Goal: Find contact information: Find contact information

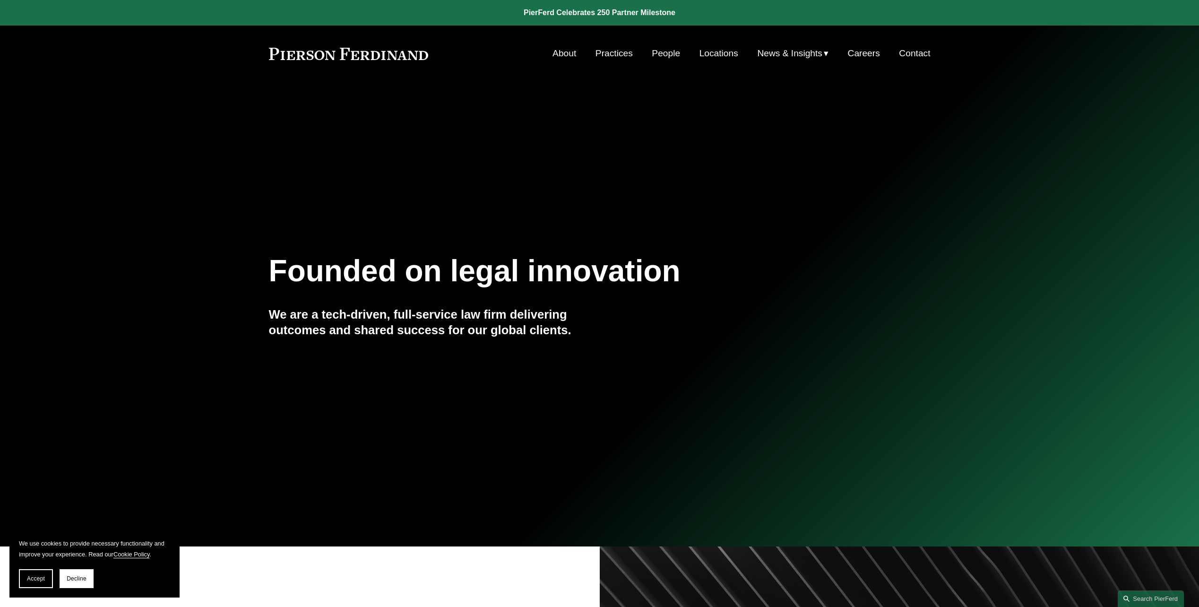
click at [719, 55] on link "Locations" at bounding box center [719, 53] width 39 height 18
click at [914, 51] on link "Contact" at bounding box center [914, 53] width 31 height 18
click at [346, 55] on link at bounding box center [349, 54] width 160 height 12
click at [667, 50] on link "People" at bounding box center [666, 53] width 28 height 18
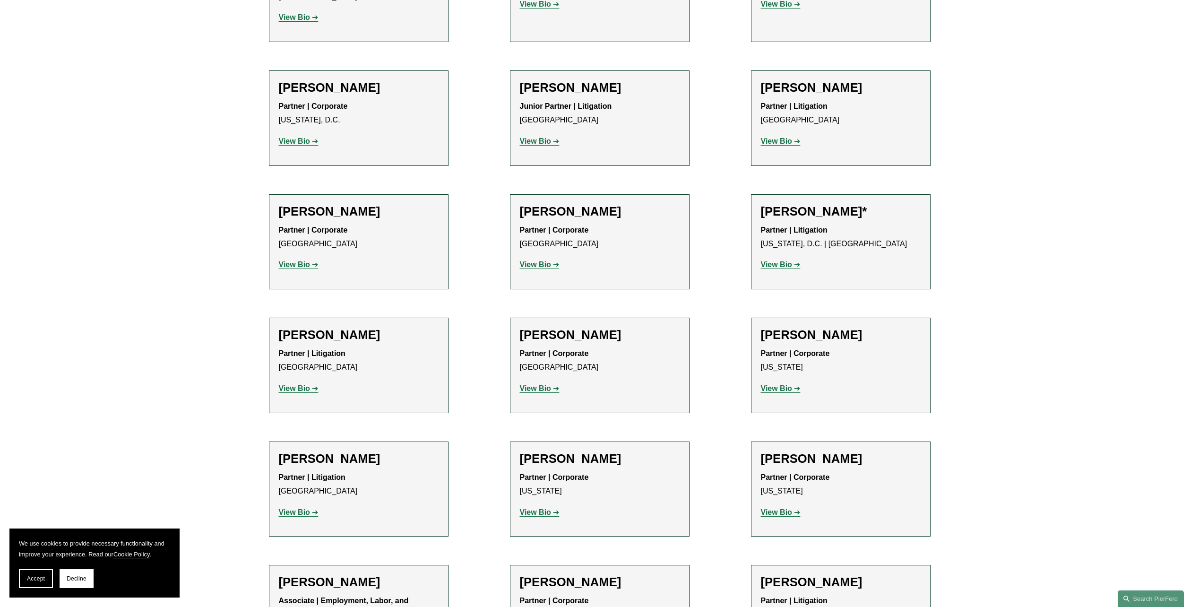
scroll to position [4679, 0]
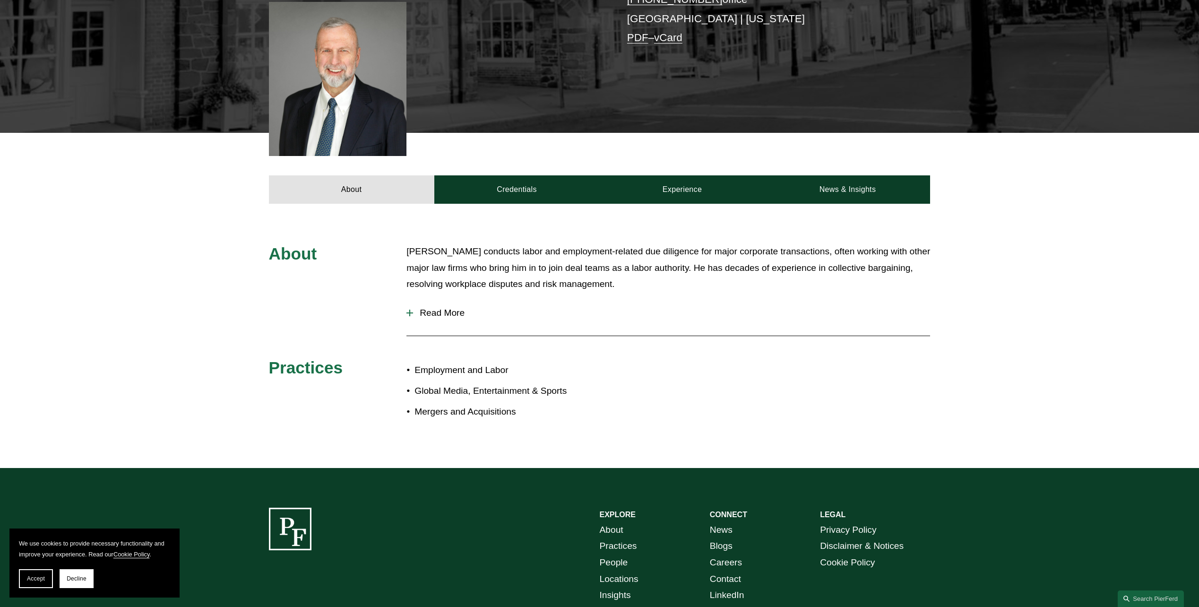
scroll to position [284, 0]
click at [428, 308] on span "Read More" at bounding box center [671, 313] width 517 height 10
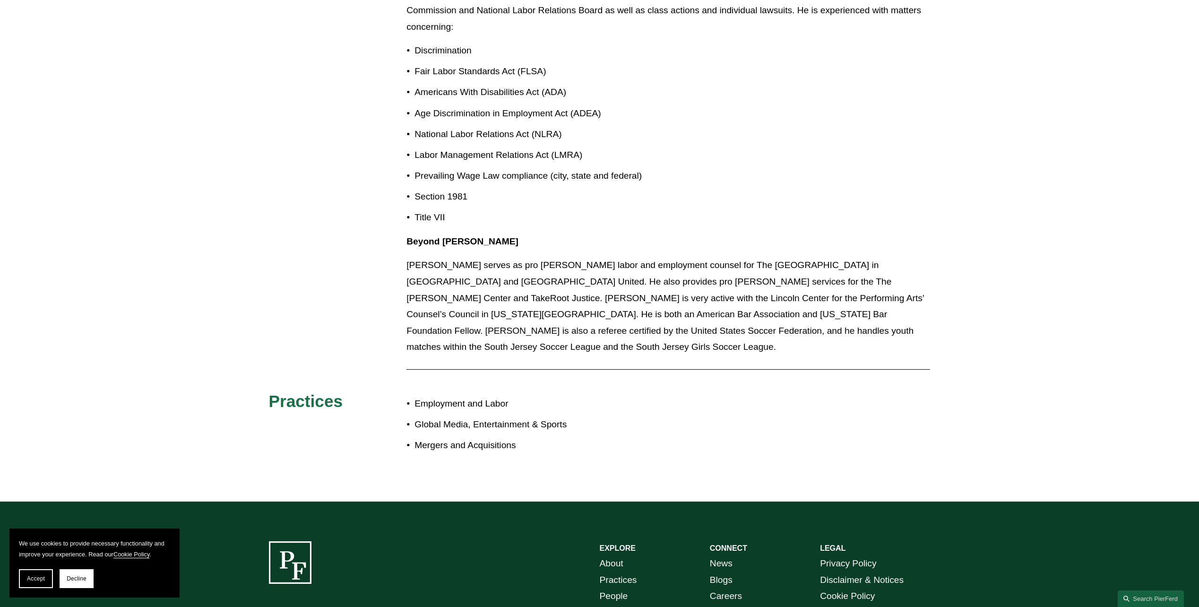
scroll to position [898, 0]
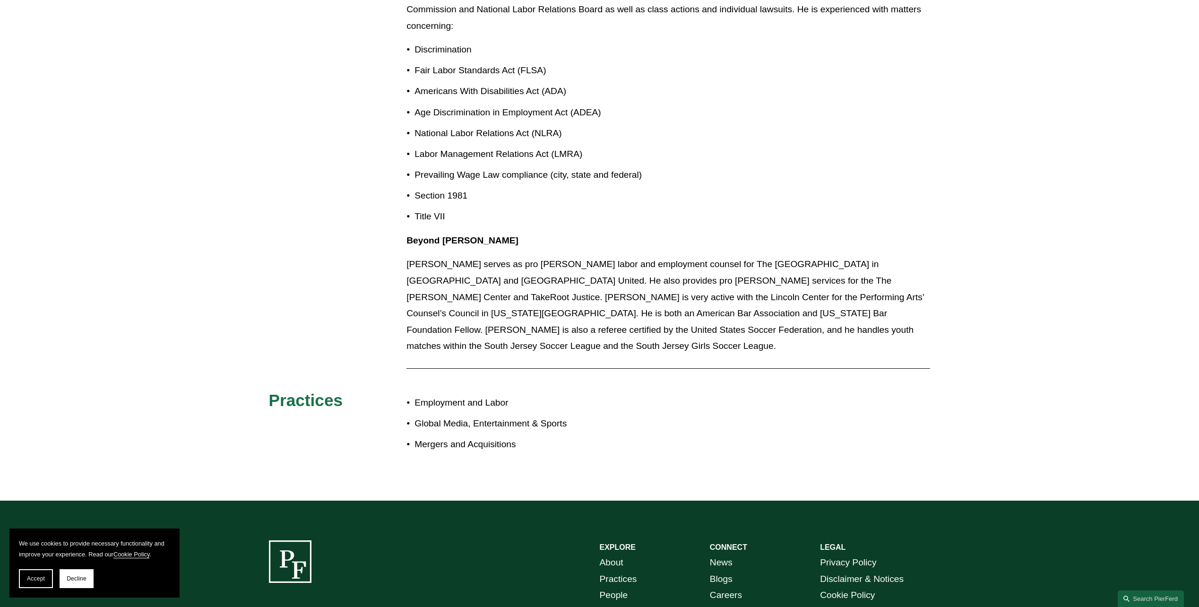
click at [617, 604] on link "Locations" at bounding box center [619, 612] width 39 height 17
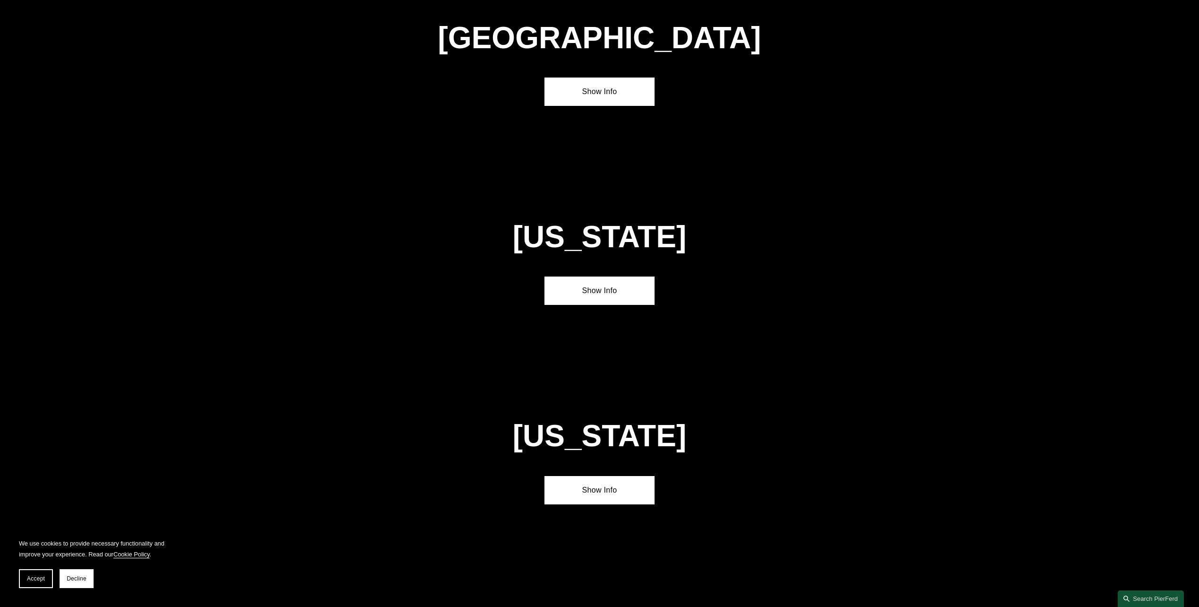
scroll to position [3302, 0]
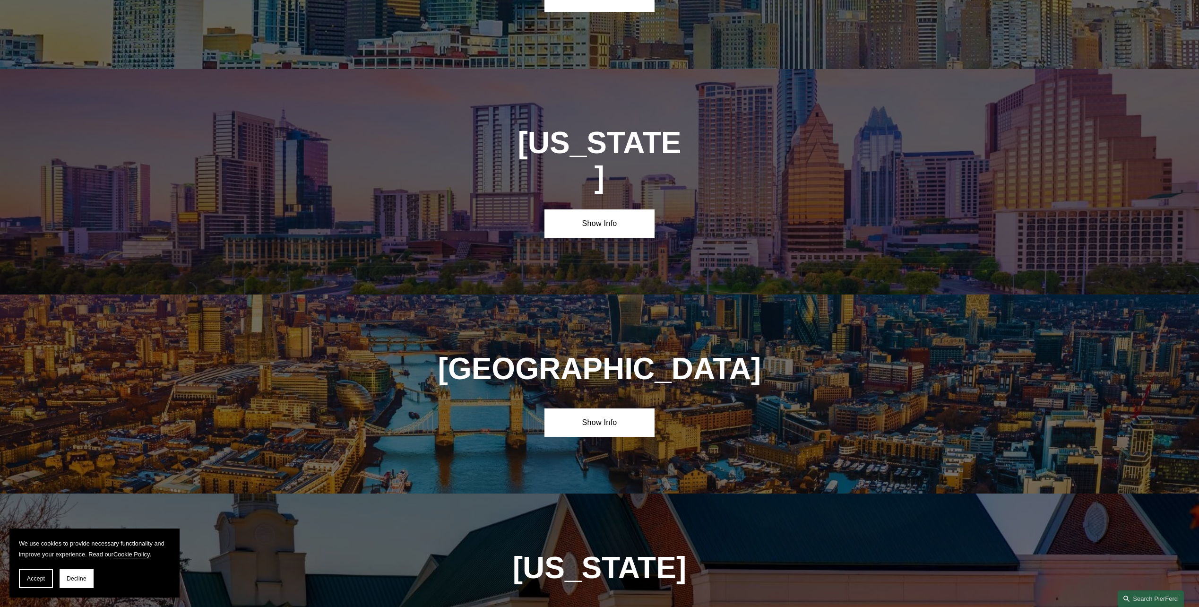
click at [440, 113] on div "[US_STATE] Show Info" at bounding box center [599, 181] width 1199 height 225
